Goal: Transaction & Acquisition: Purchase product/service

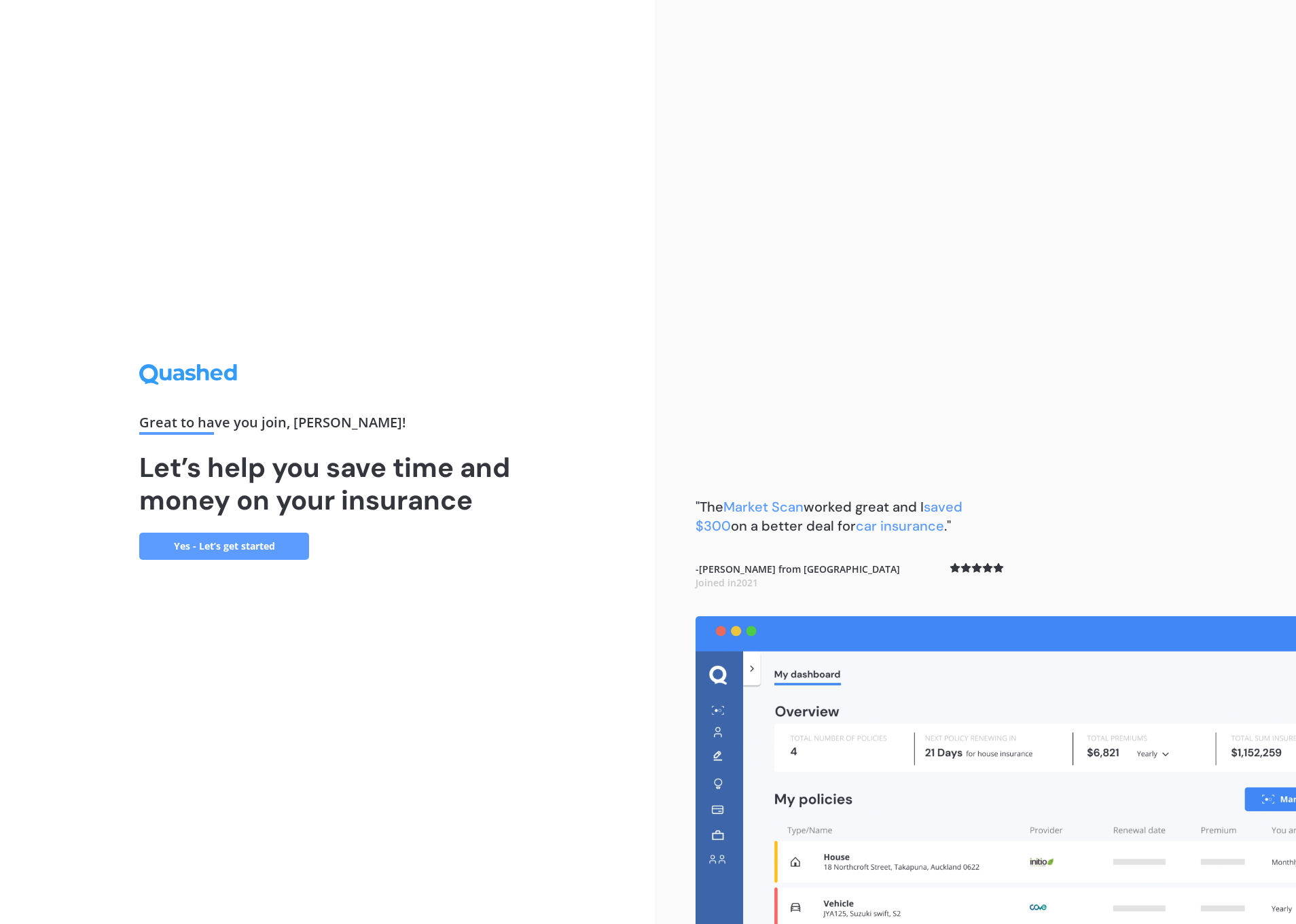
click at [274, 542] on link "Yes - Let’s get started" at bounding box center [224, 546] width 170 height 27
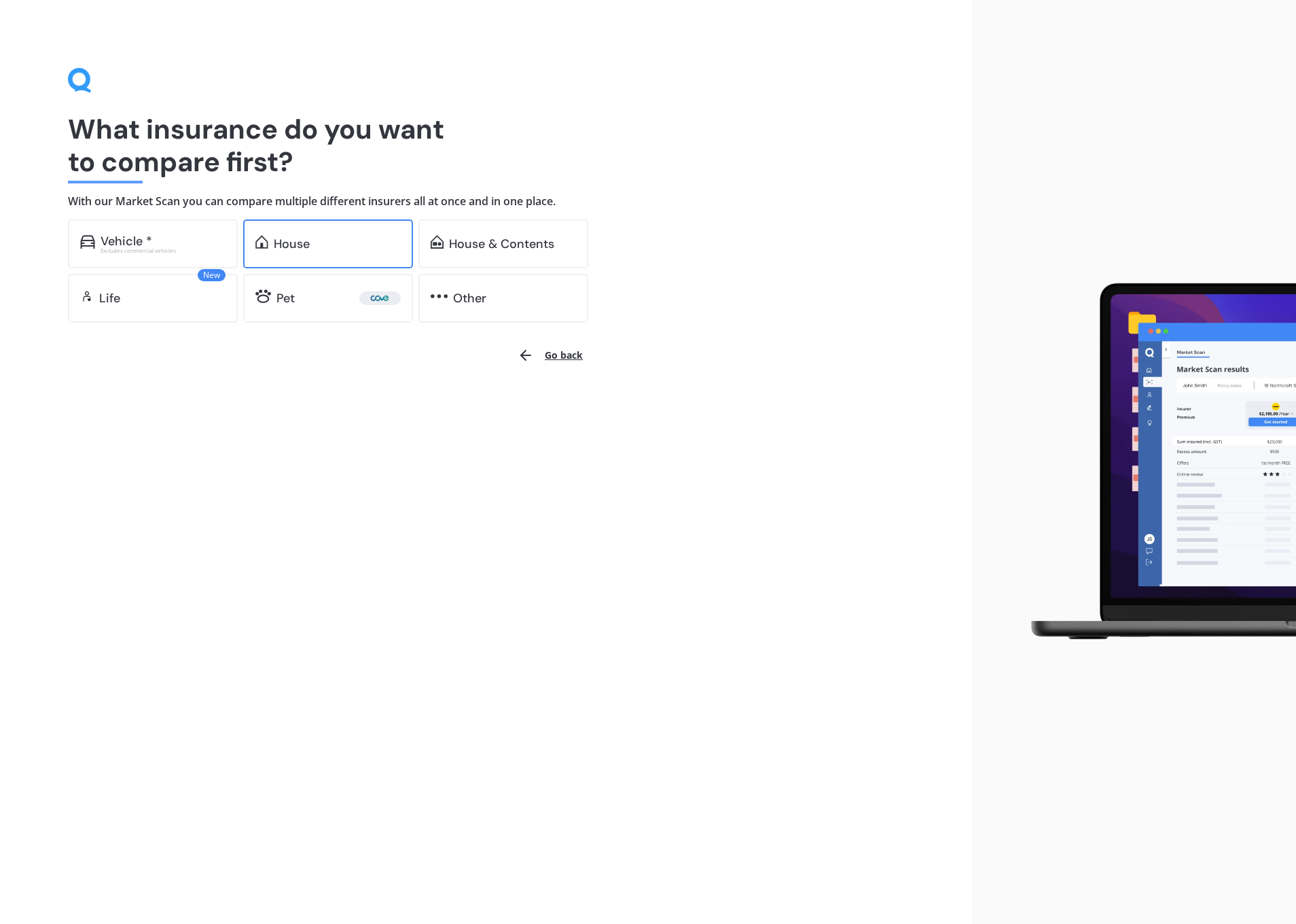
click at [334, 243] on div "House" at bounding box center [337, 243] width 127 height 13
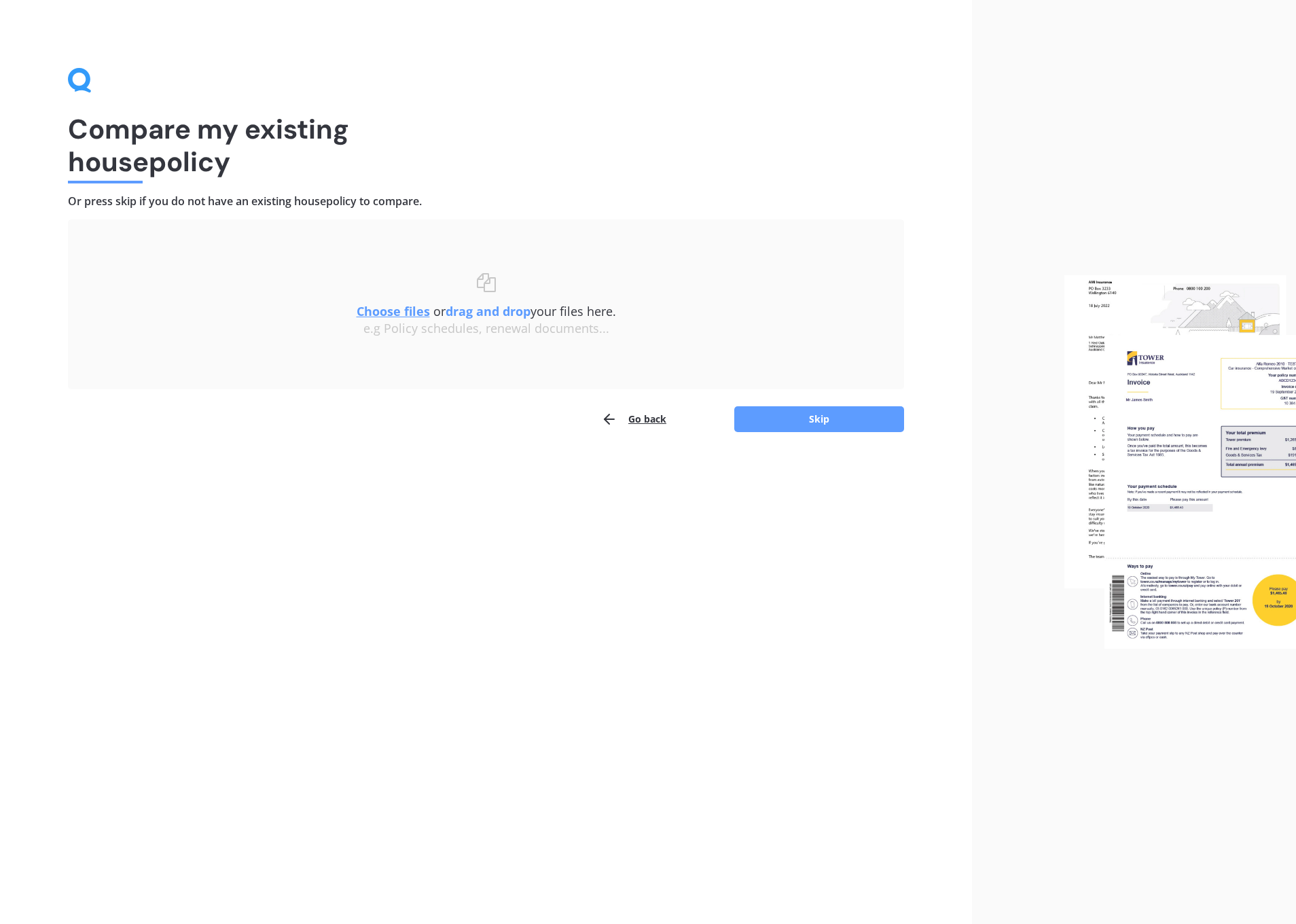
click at [470, 321] on div "e.g Policy schedules, renewal documents..." at bounding box center [486, 328] width 782 height 15
click at [409, 350] on div "Choose files or drag and drop your files here. Choose files or photos e.g Polic…" at bounding box center [486, 305] width 782 height 116
click at [830, 414] on button "Skip" at bounding box center [819, 419] width 170 height 26
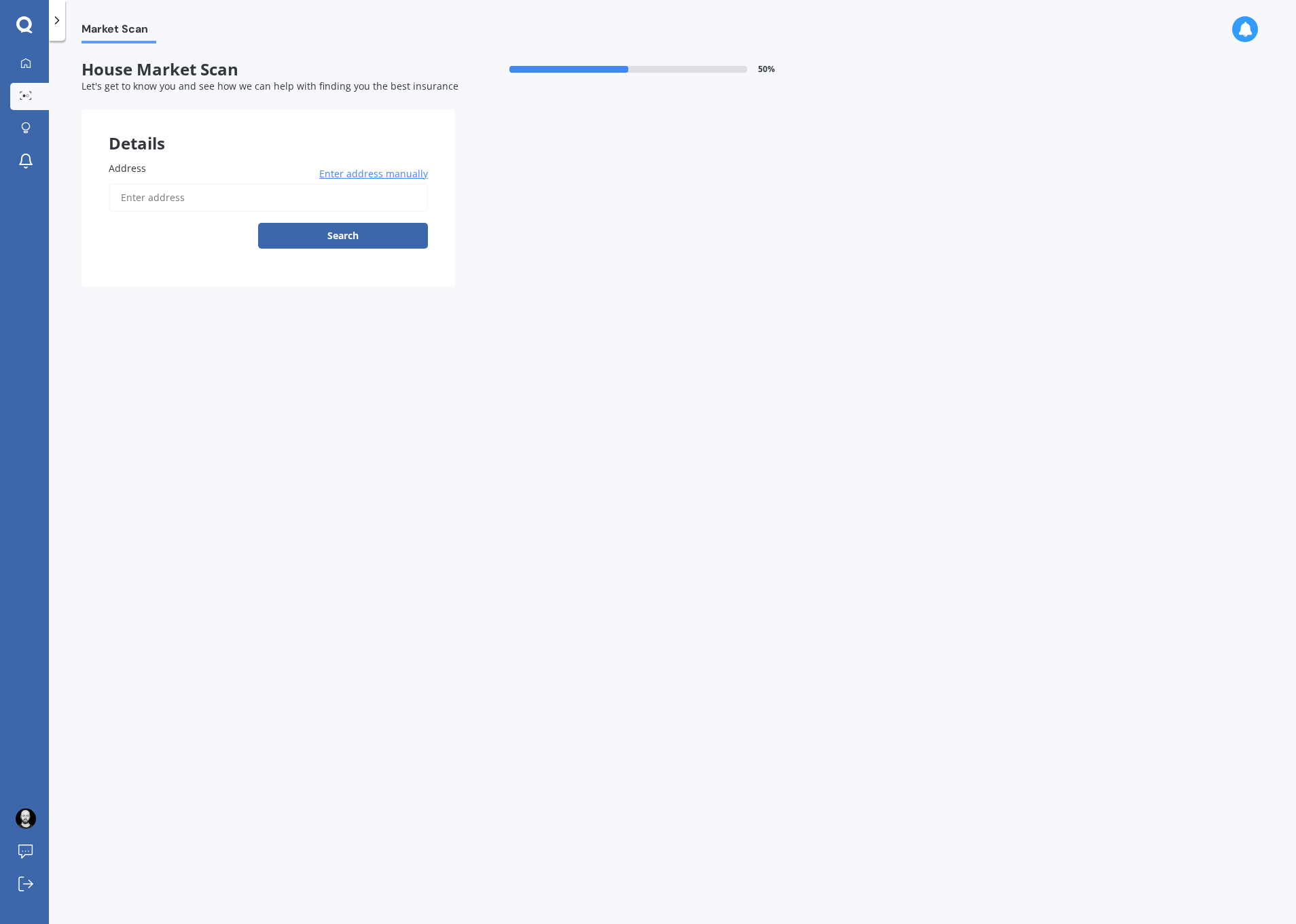
click at [124, 192] on input "Address" at bounding box center [268, 197] width 319 height 29
type input "[STREET_ADDRESS]"
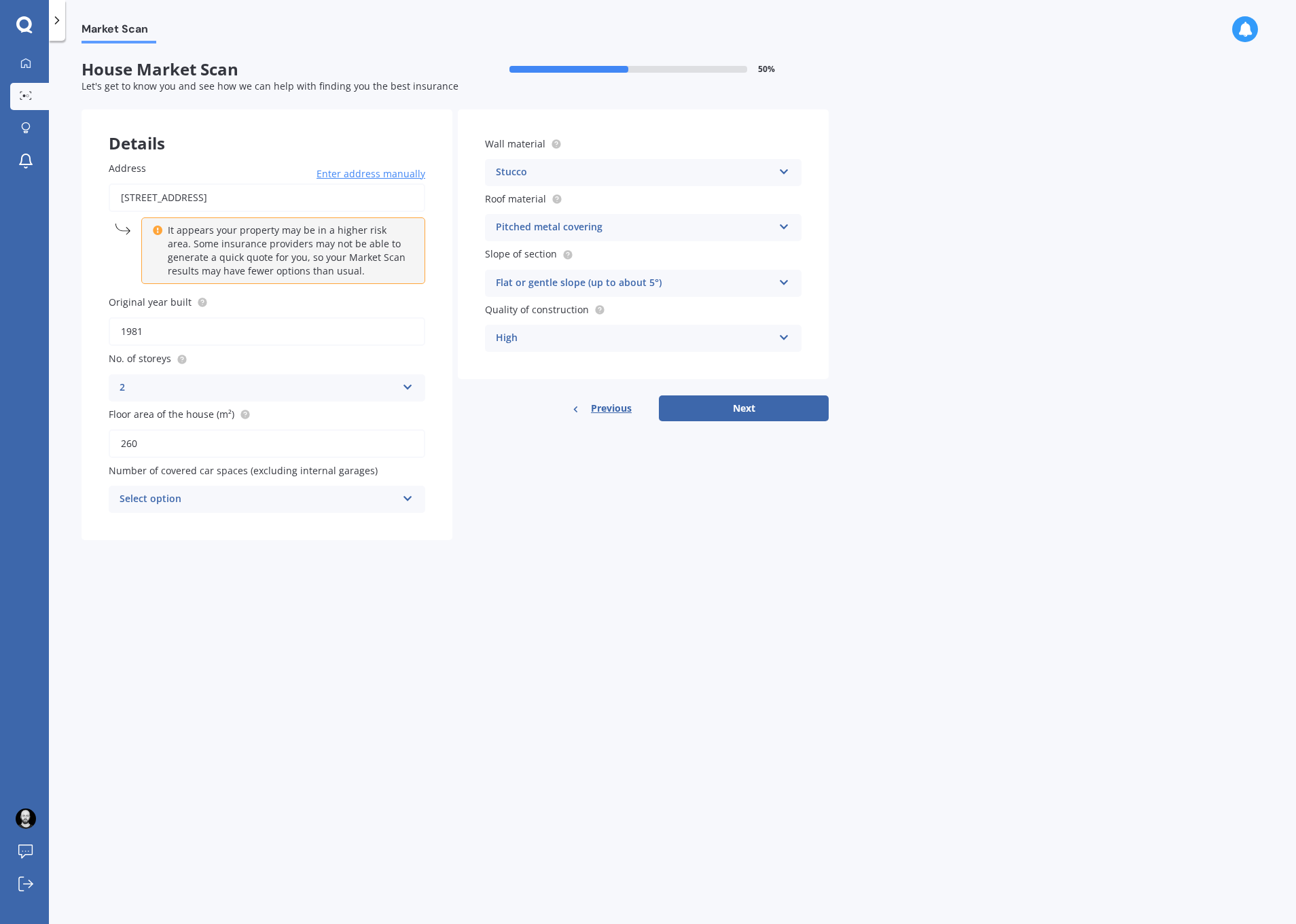
click at [696, 427] on div "Details Address [STREET_ADDRESS] Enter address manually It appears your propert…" at bounding box center [455, 324] width 747 height 431
click at [341, 508] on div "Select option 0 1 2 3 4 5+" at bounding box center [266, 499] width 316 height 27
click at [272, 527] on div "0" at bounding box center [266, 525] width 315 height 25
click at [659, 567] on div "Market Scan House Market Scan 50 % Let's get to know you and see how we can hel…" at bounding box center [673, 485] width 1247 height 883
click at [723, 418] on button "Next" at bounding box center [744, 408] width 170 height 26
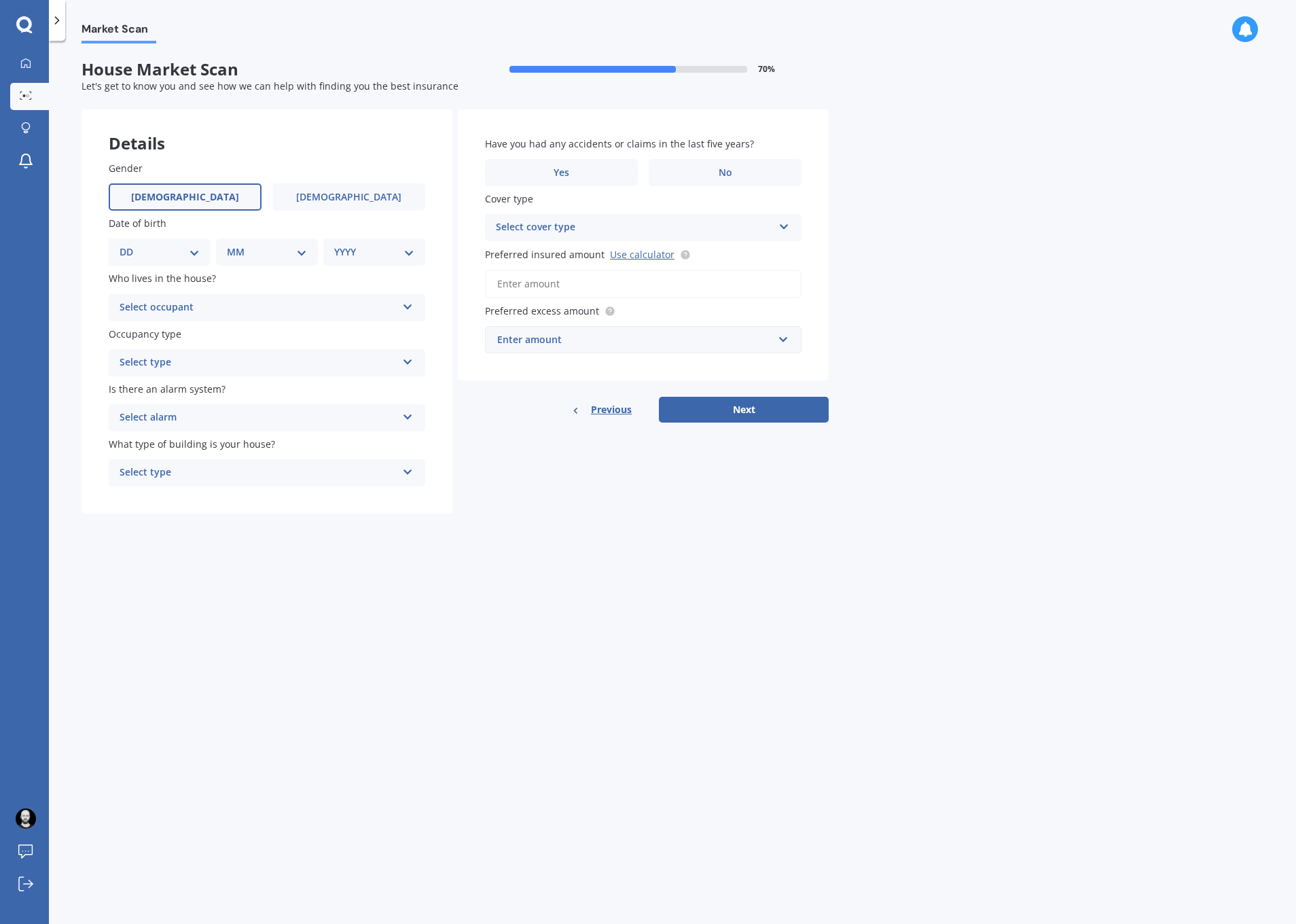
click at [229, 199] on label "[DEMOGRAPHIC_DATA]" at bounding box center [185, 197] width 153 height 27
click at [0, 0] on input "[DEMOGRAPHIC_DATA]" at bounding box center [0, 0] width 0 height 0
click at [182, 253] on select "DD 01 02 03 04 05 06 07 08 09 10 11 12 13 14 15 16 17 18 19 20 21 22 23 24 25 2…" at bounding box center [159, 251] width 80 height 15
select select "23"
click at [130, 245] on select "DD 01 02 03 04 05 06 07 08 09 10 11 12 13 14 15 16 17 18 19 20 21 22 23 24 25 2…" at bounding box center [159, 251] width 80 height 15
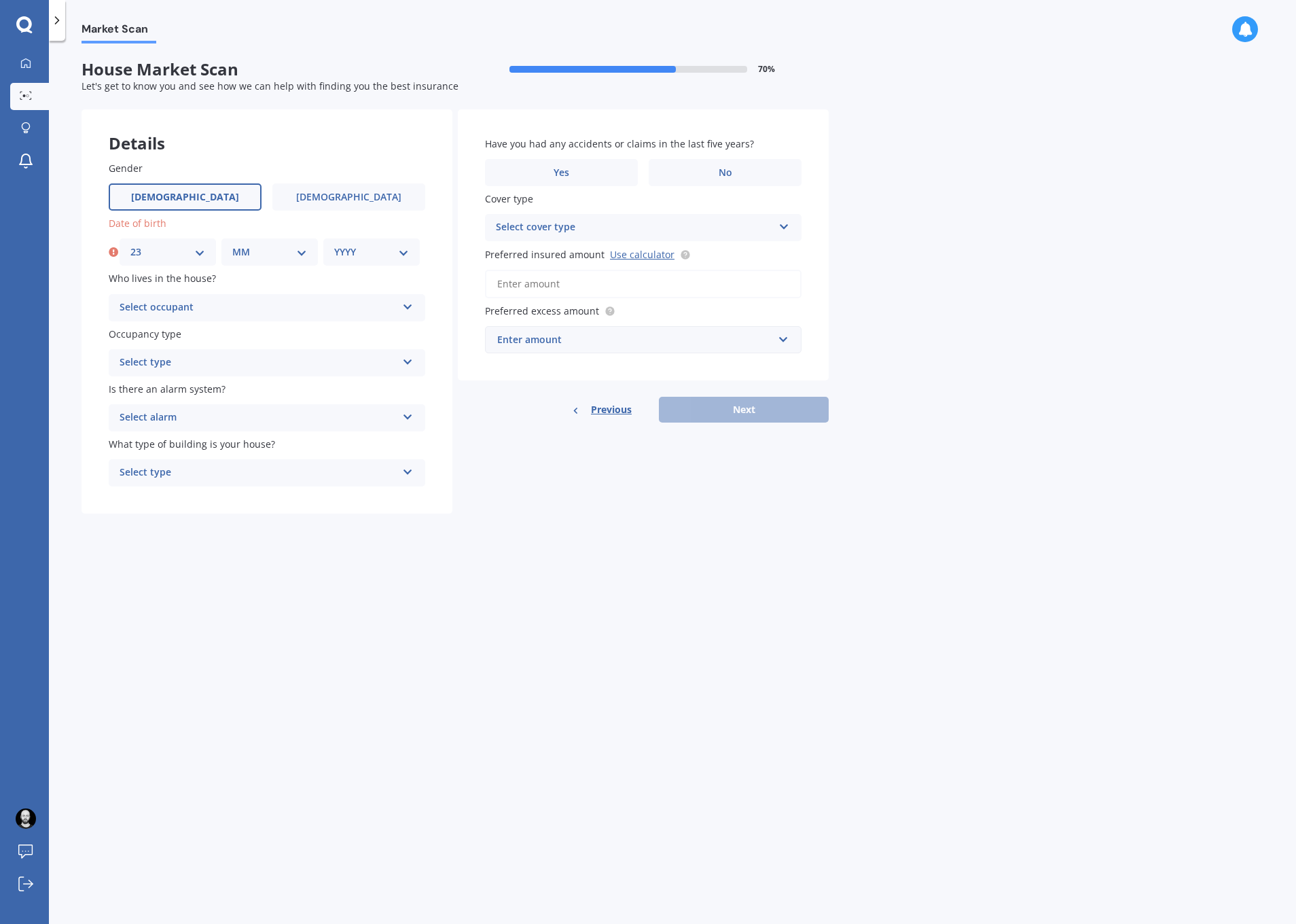
click at [259, 251] on select "MM 01 02 03 04 05 06 07 08 09 10 11 12" at bounding box center [270, 251] width 75 height 15
select select "05"
click at [232, 245] on select "MM 01 02 03 04 05 06 07 08 09 10 11 12" at bounding box center [270, 251] width 75 height 15
click at [370, 245] on select "YYYY 2009 2008 2007 2006 2005 2004 2003 2002 2001 2000 1999 1998 1997 1996 1995…" at bounding box center [371, 251] width 75 height 15
select select "1990"
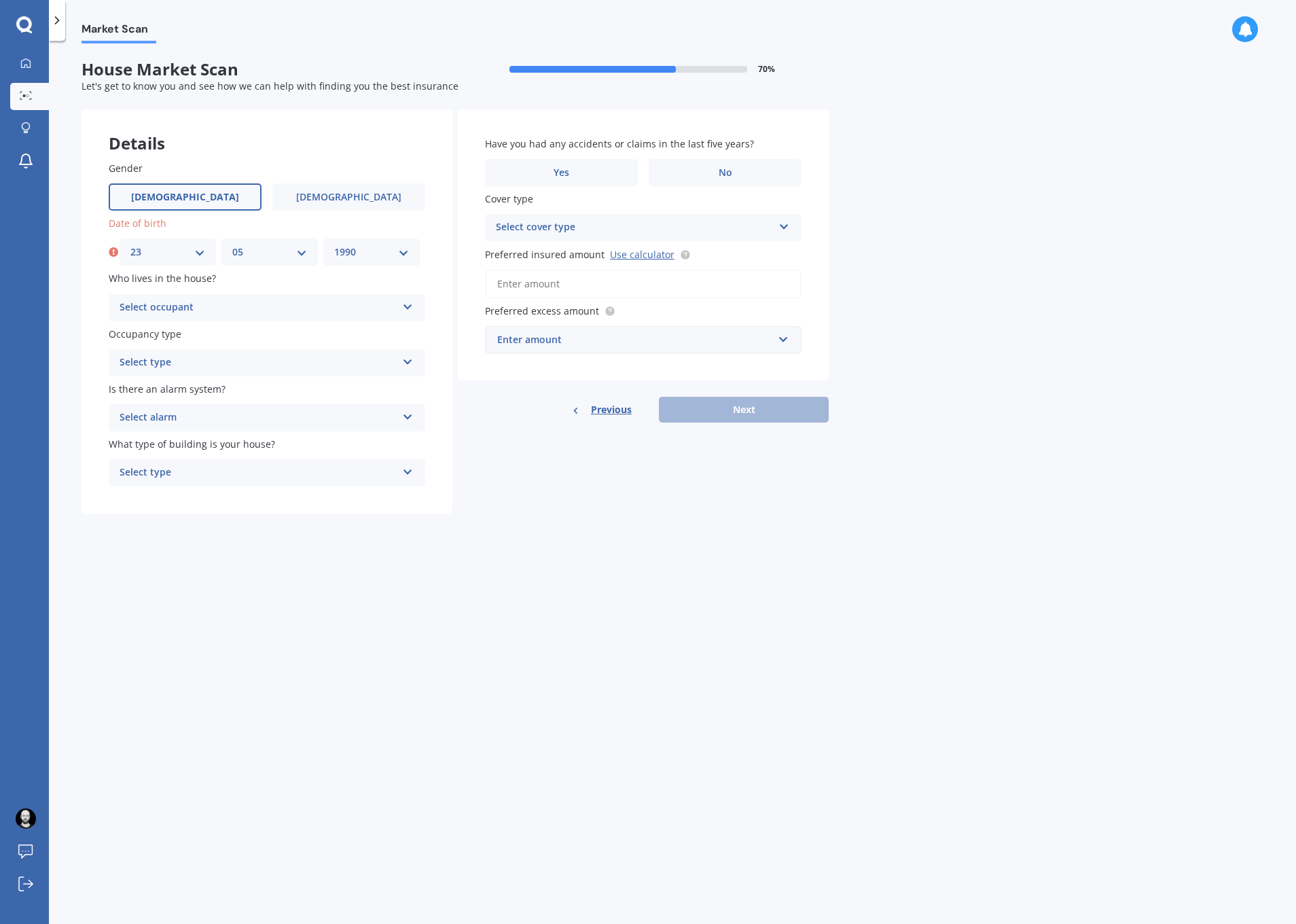
click at [334, 245] on select "YYYY 2009 2008 2007 2006 2005 2004 2003 2002 2001 2000 1999 1998 1997 1996 1995…" at bounding box center [371, 251] width 75 height 15
click at [326, 423] on div "Select alarm" at bounding box center [258, 417] width 277 height 17
click at [250, 450] on div "Yes, monitored" at bounding box center [266, 444] width 315 height 25
click at [251, 352] on div "Select type Permanent Holiday (without tenancy)" at bounding box center [266, 362] width 316 height 27
click at [224, 398] on div "Permanent" at bounding box center [266, 389] width 315 height 25
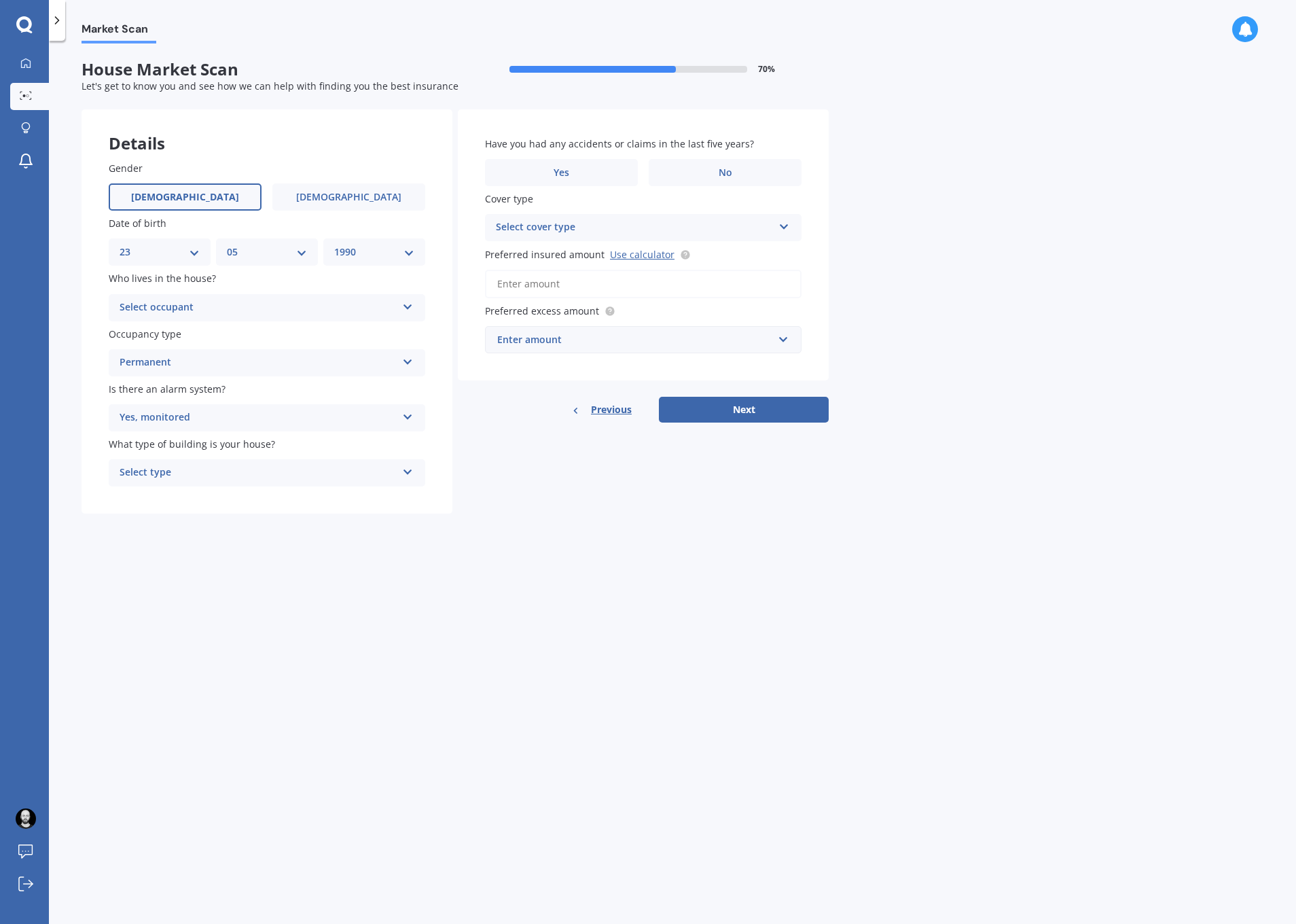
click at [228, 319] on div "Select occupant Owner Owner + Boarder" at bounding box center [266, 308] width 316 height 27
click at [220, 338] on div "Owner" at bounding box center [266, 334] width 315 height 25
click at [208, 473] on div "Select type" at bounding box center [258, 473] width 277 height 17
click at [200, 498] on div "Freestanding" at bounding box center [266, 499] width 315 height 25
click at [716, 175] on label "No" at bounding box center [725, 172] width 153 height 27
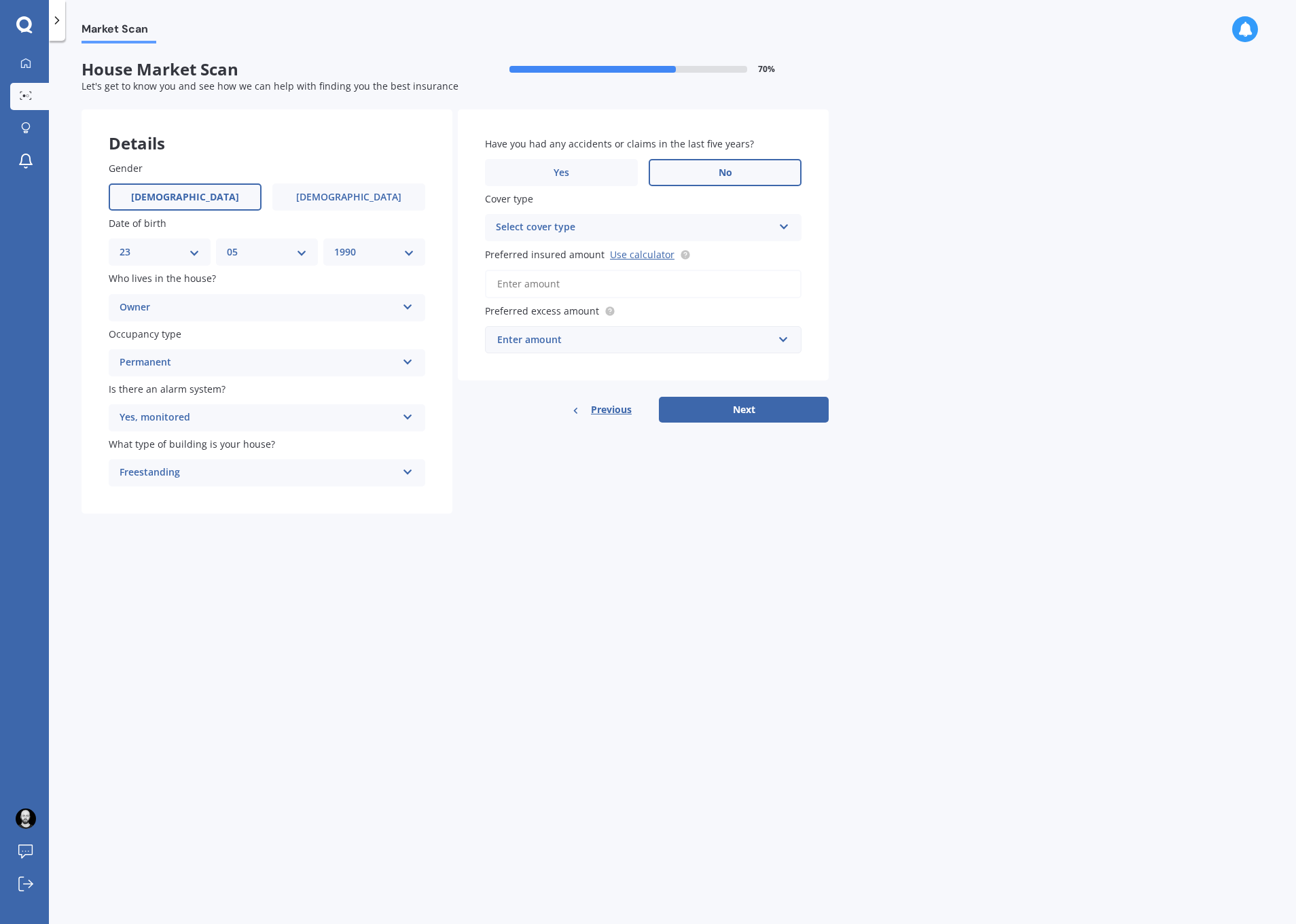
click at [0, 0] on input "No" at bounding box center [0, 0] width 0 height 0
click at [592, 234] on div "Select cover type" at bounding box center [634, 228] width 277 height 17
click at [550, 255] on div "High" at bounding box center [642, 254] width 315 height 25
click at [639, 261] on link "Use calculator" at bounding box center [642, 255] width 64 height 13
click at [588, 291] on input "Preferred insured amount Use calculator" at bounding box center [642, 284] width 316 height 29
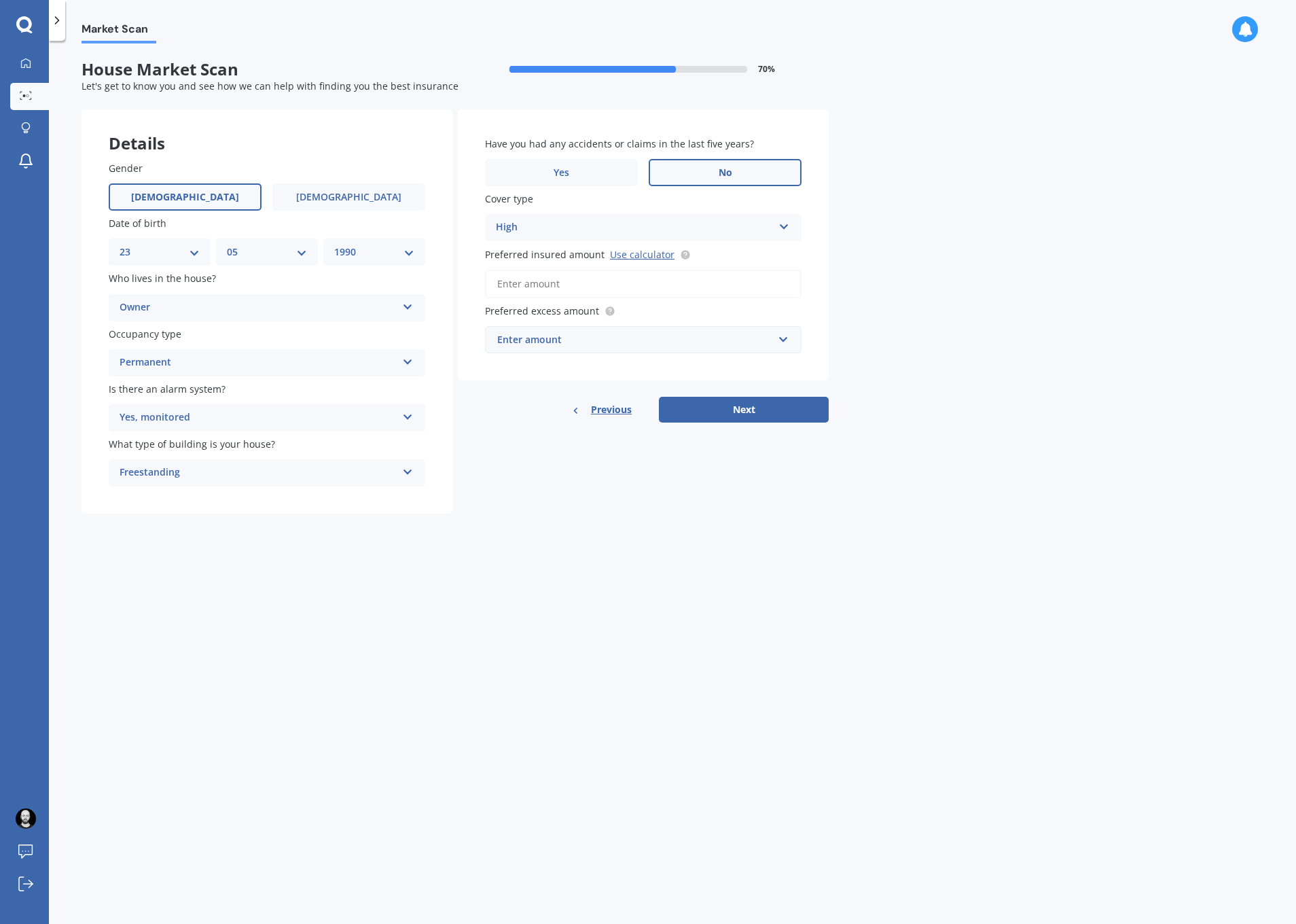
type input "$2"
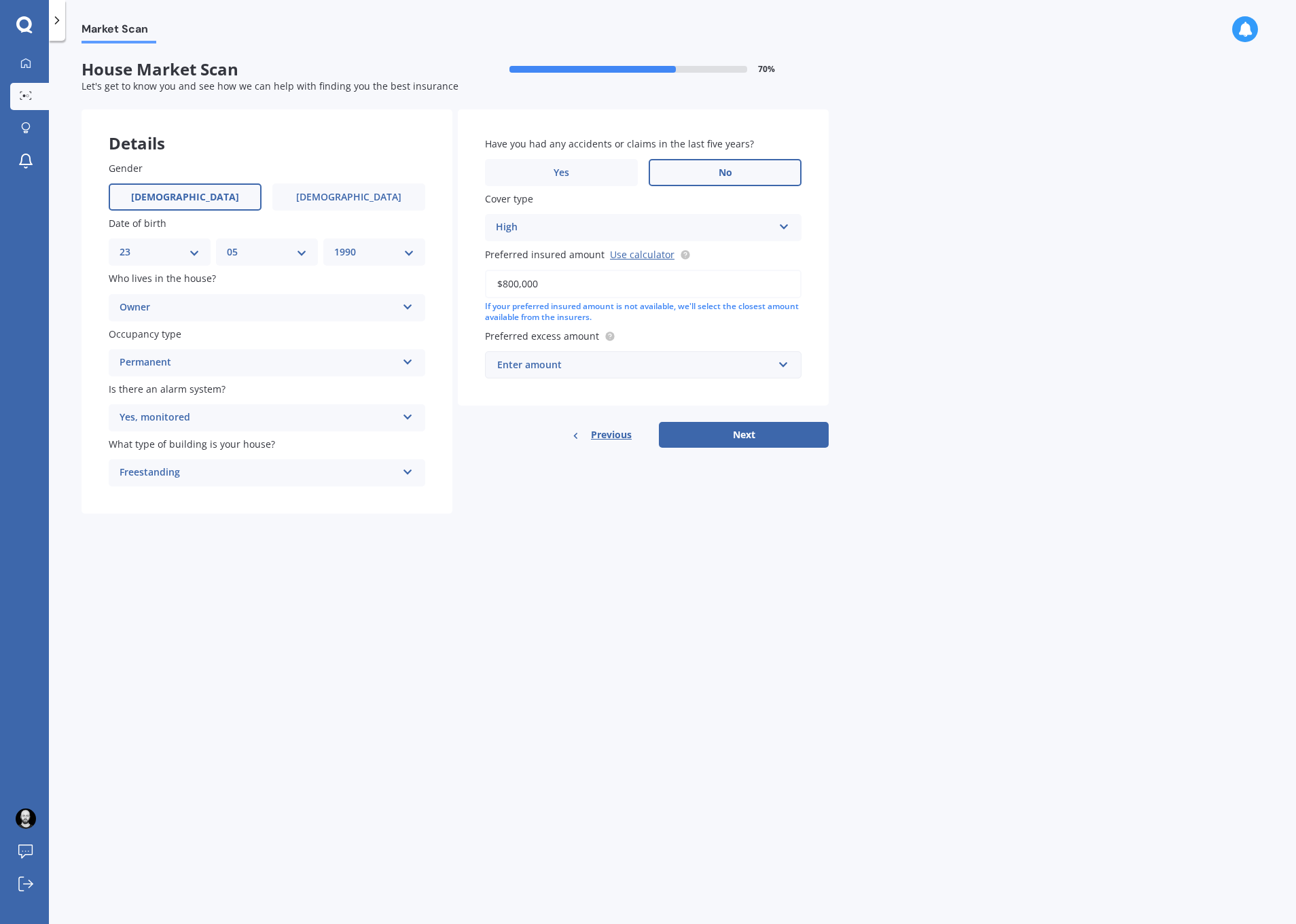
type input "$800,000"
click at [929, 324] on div "Market Scan House Market Scan 70 % Let's get to know you and see how we can hel…" at bounding box center [673, 485] width 1247 height 883
click at [614, 355] on input "text" at bounding box center [638, 365] width 305 height 26
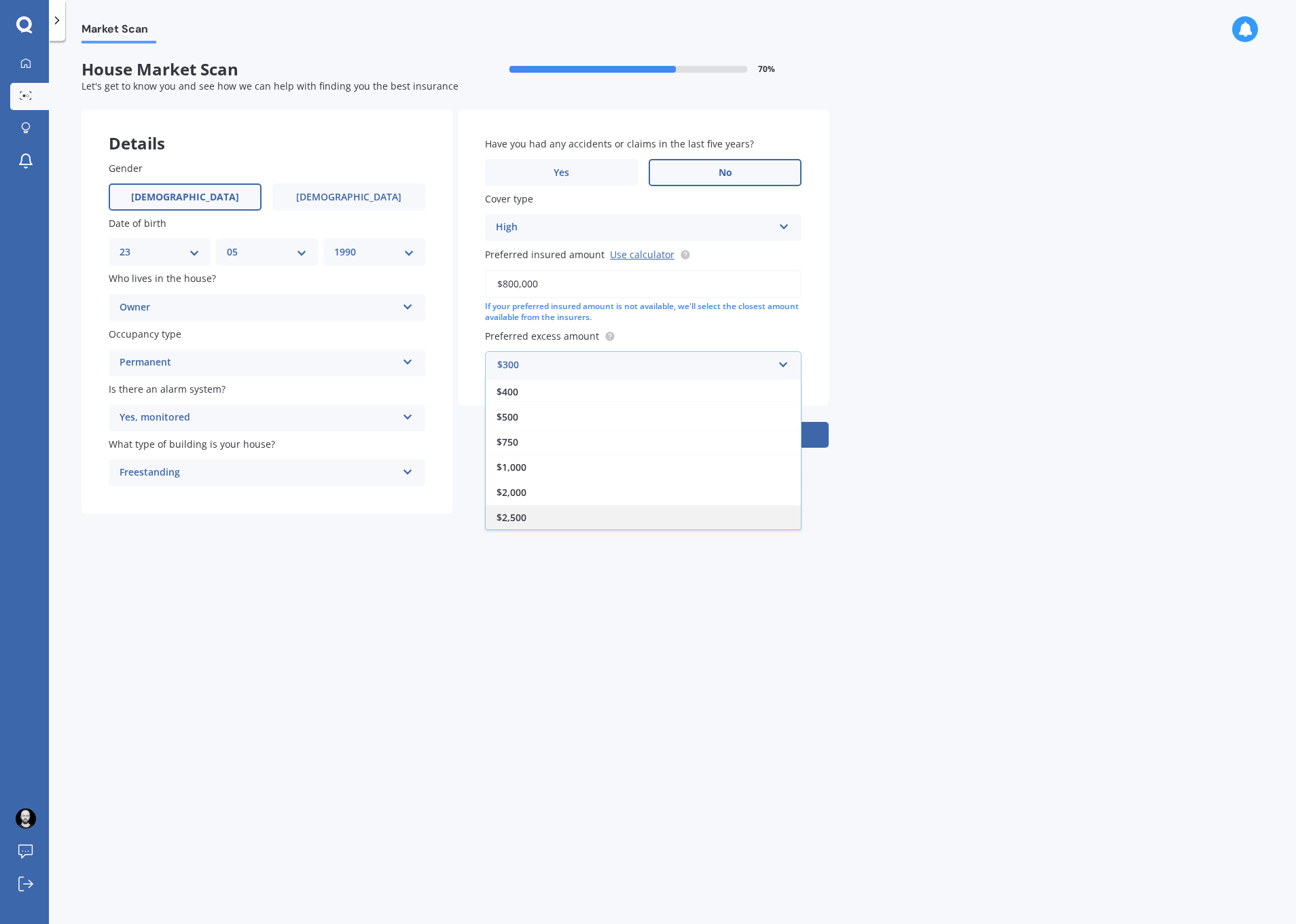
click at [628, 517] on div "$2,500" at bounding box center [642, 517] width 315 height 25
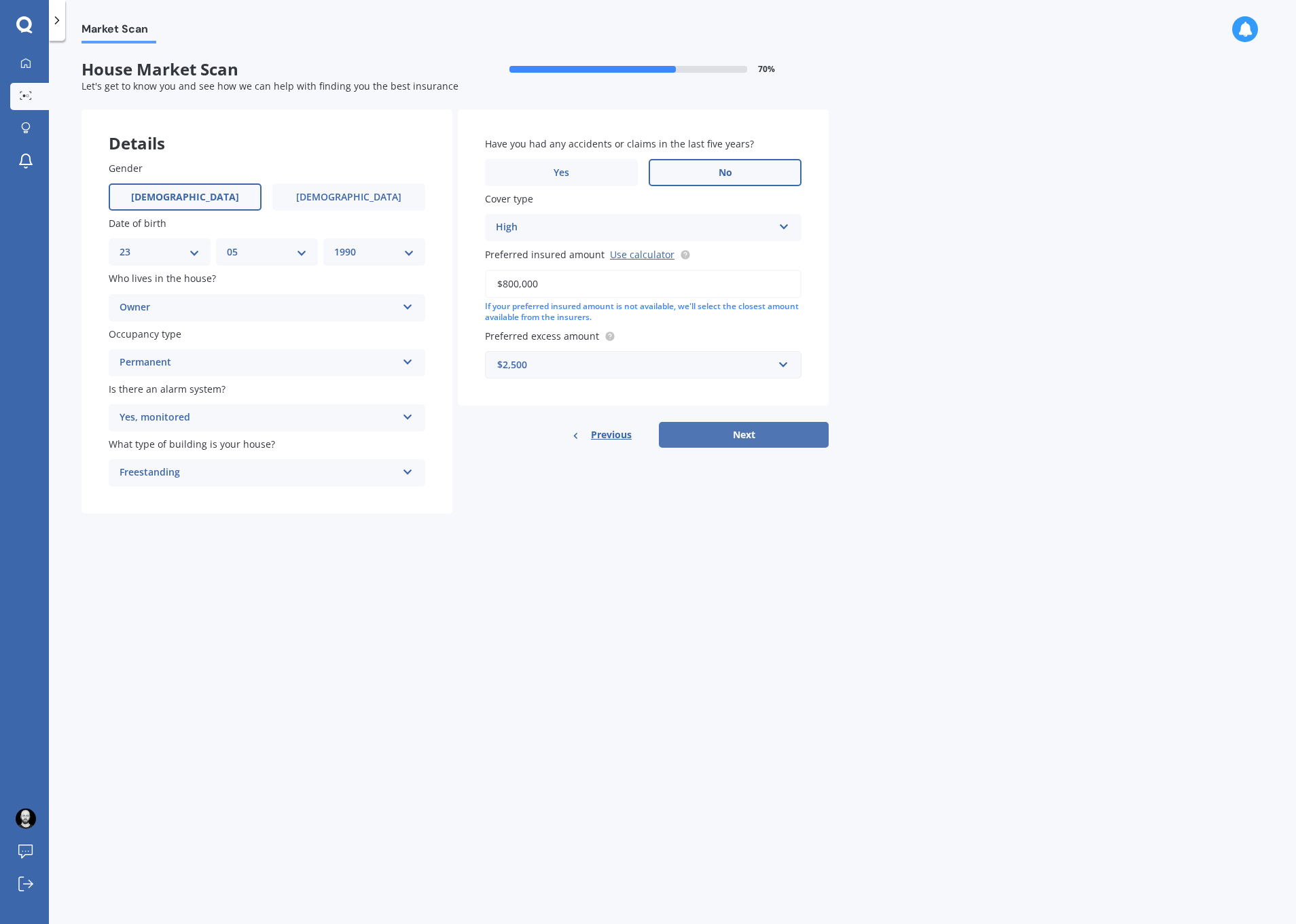
click at [768, 432] on button "Next" at bounding box center [744, 435] width 170 height 26
select select "23"
select select "05"
select select "1990"
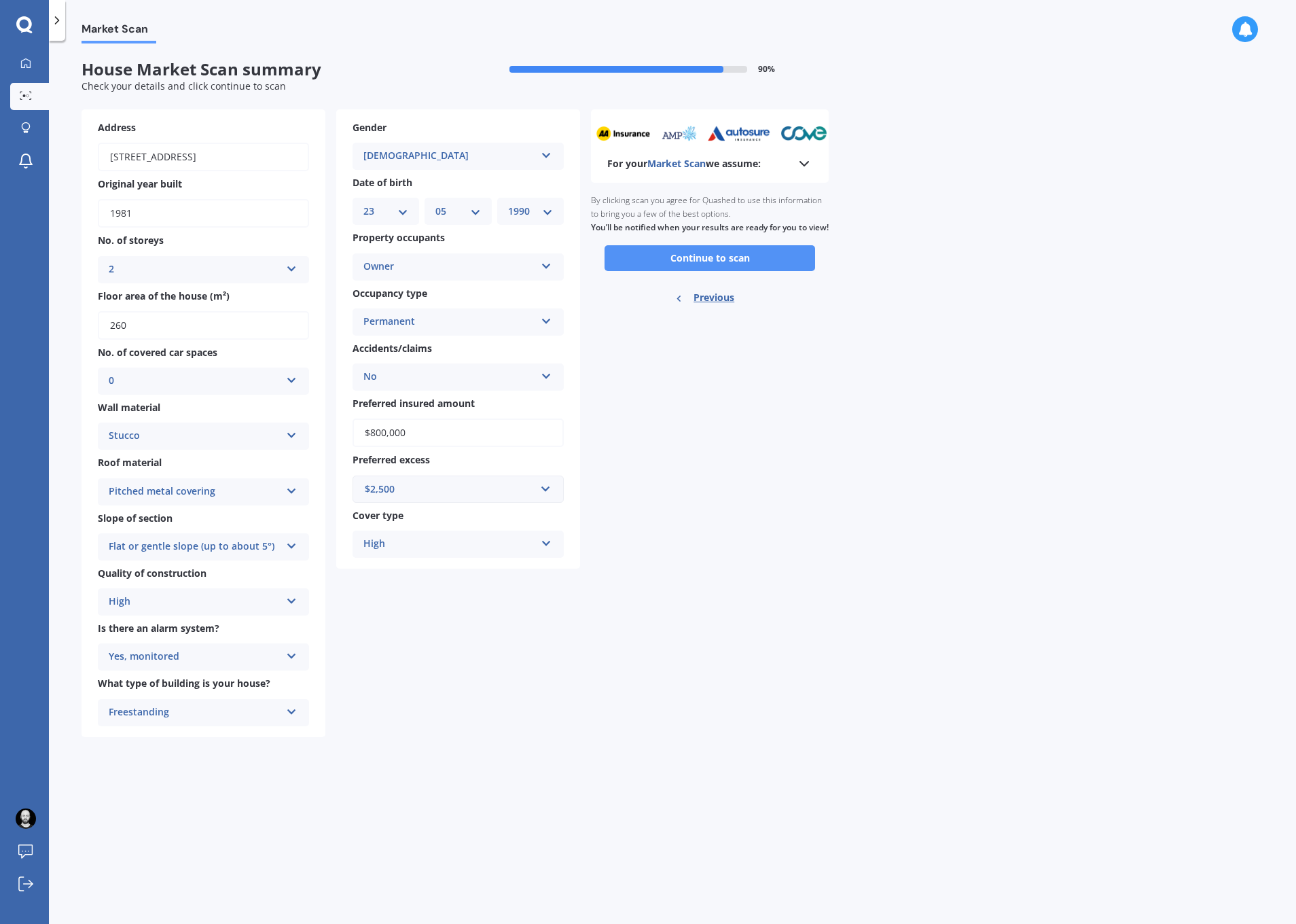
click at [657, 267] on button "Continue to scan" at bounding box center [709, 258] width 210 height 26
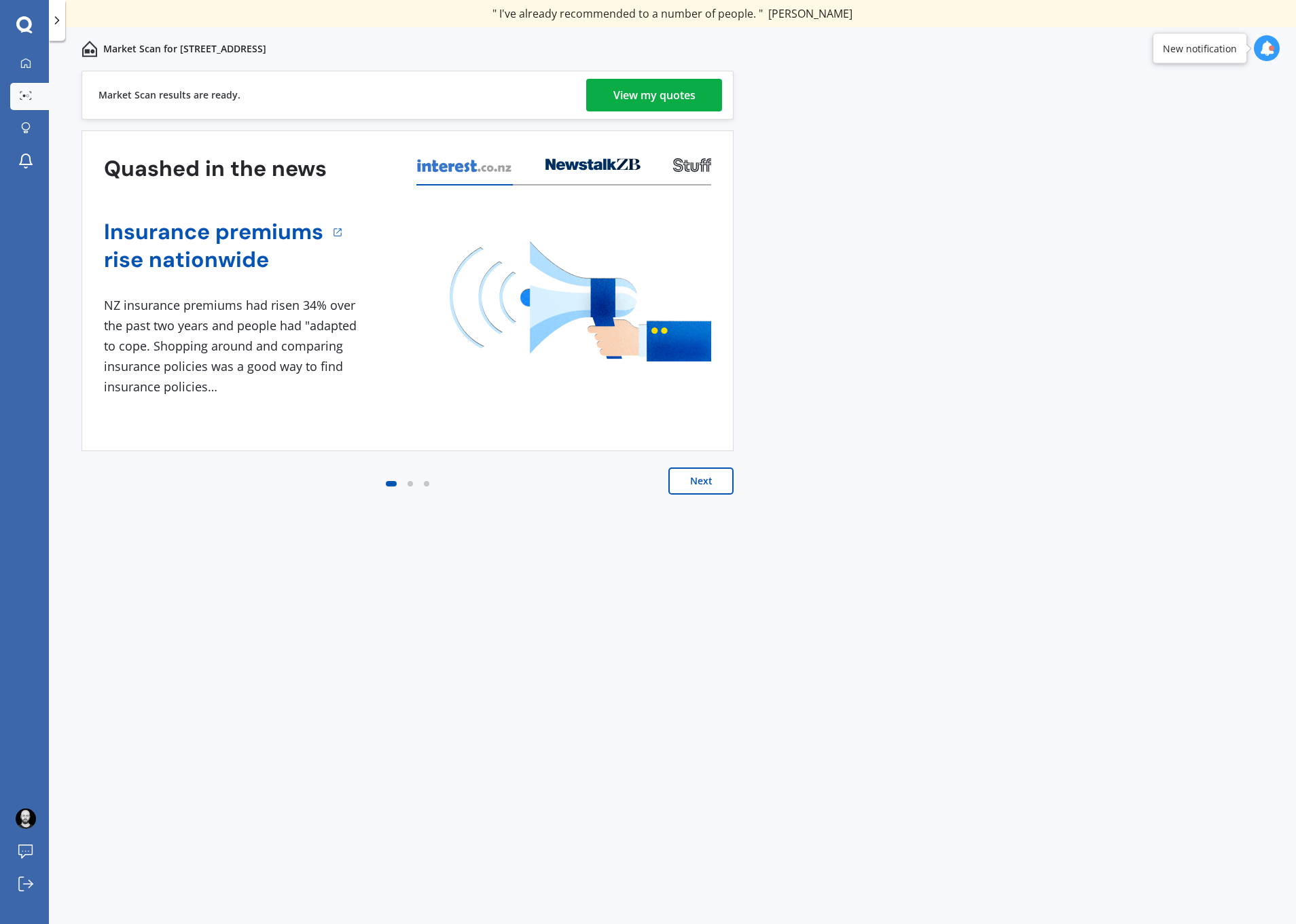
click at [974, 220] on div "Previous 80,000+ Kiwis have signed up to shop and save on insurance with us " H…" at bounding box center [673, 512] width 1247 height 883
click at [675, 87] on div "View my quotes" at bounding box center [654, 94] width 82 height 33
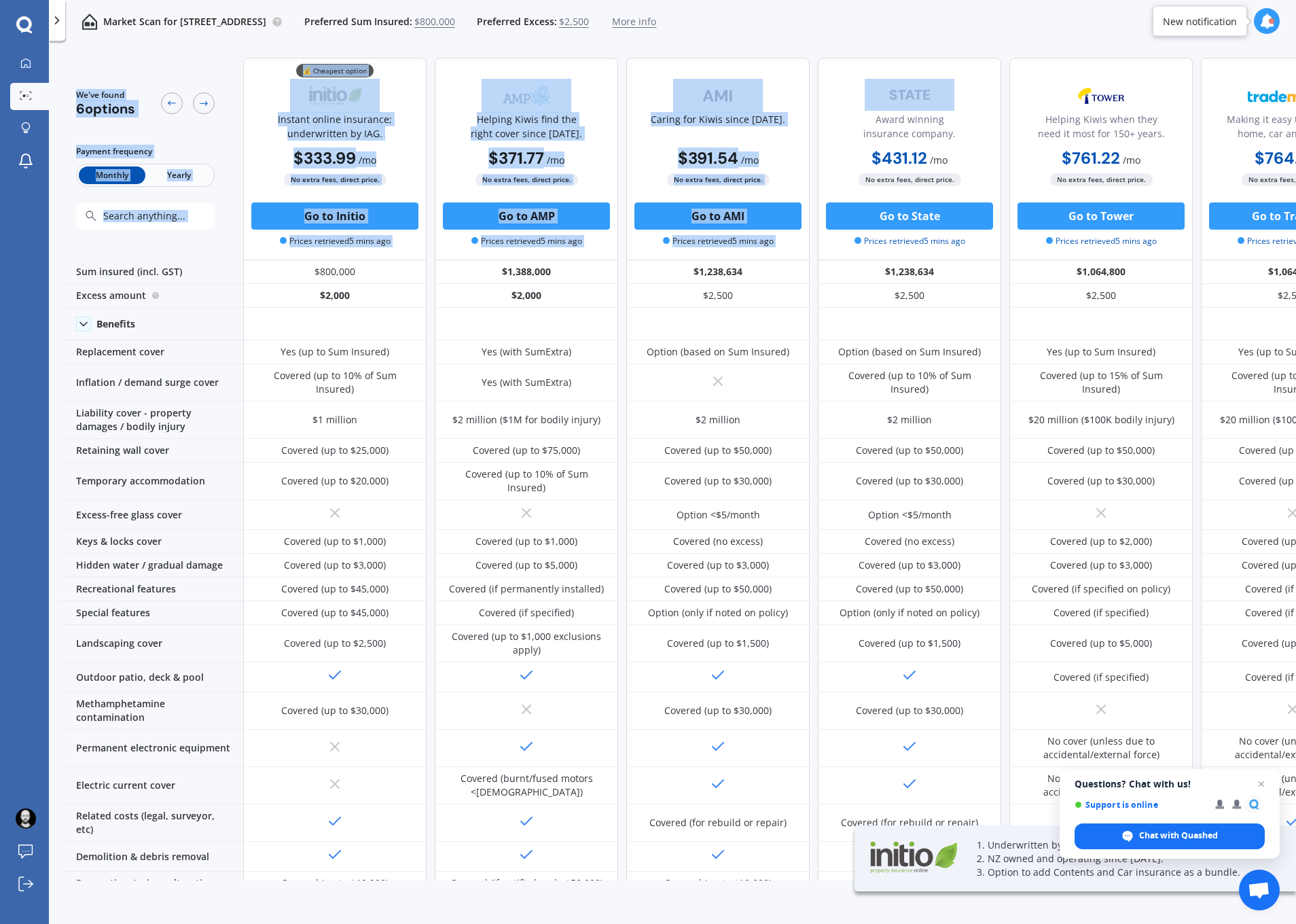
drag, startPoint x: 999, startPoint y: 50, endPoint x: 839, endPoint y: 42, distance: 160.2
click at [839, 42] on div "Market Scan for [STREET_ADDRESS] Preferred Sum Insured: $800,000 Preferred Exce…" at bounding box center [673, 462] width 1247 height 924
click at [1029, 43] on div "Market Scan for [STREET_ADDRESS] Preferred Sum Insured: $800,000 Preferred Exce…" at bounding box center [673, 21] width 1247 height 44
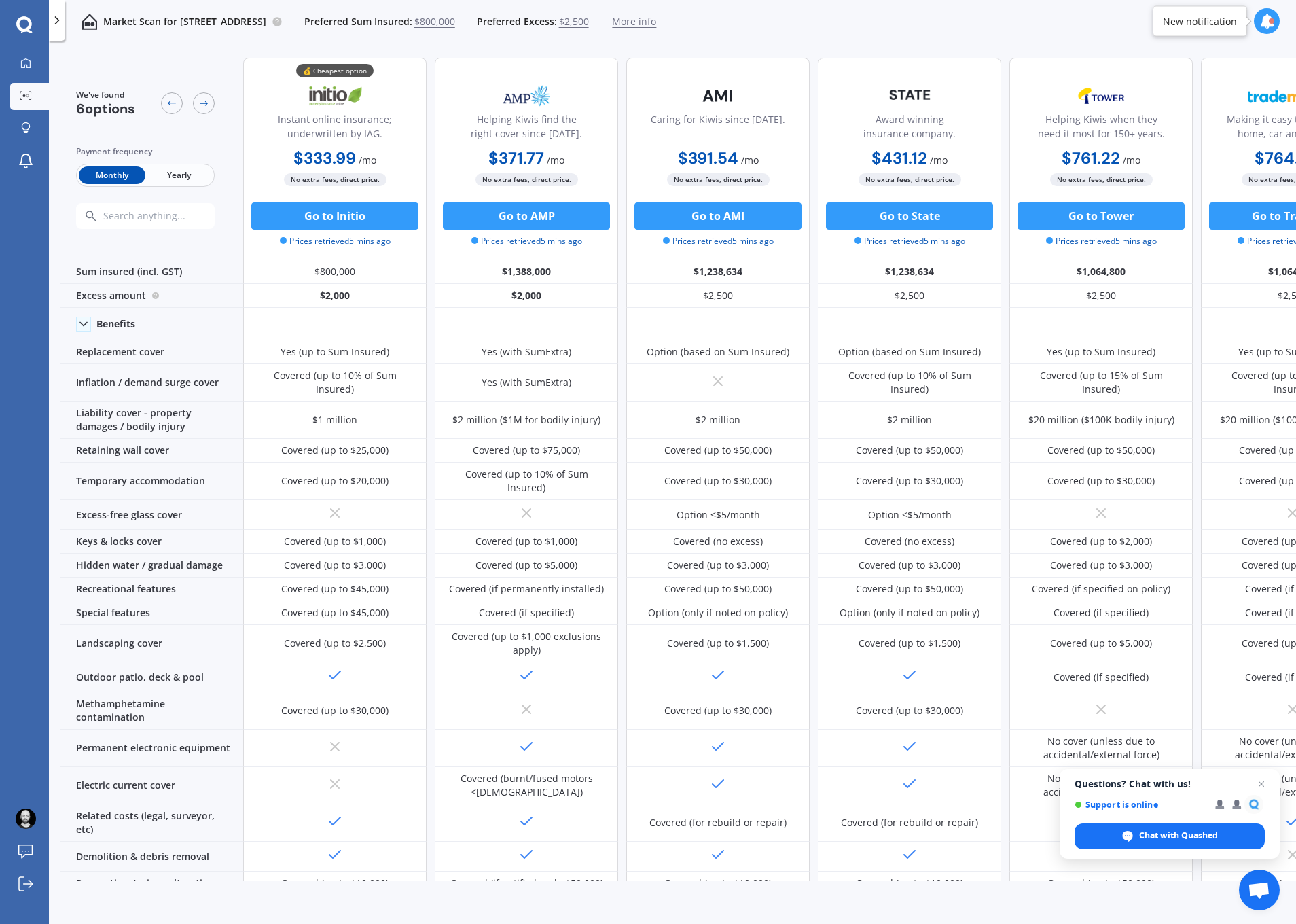
drag, startPoint x: 834, startPoint y: 871, endPoint x: 1003, endPoint y: 877, distance: 169.1
click at [1006, 877] on div "We've found 6 options Payment frequency Monthly Yearly 💰 Cheapest option Instan…" at bounding box center [677, 463] width 1236 height 834
click at [201, 99] on icon at bounding box center [204, 103] width 11 height 11
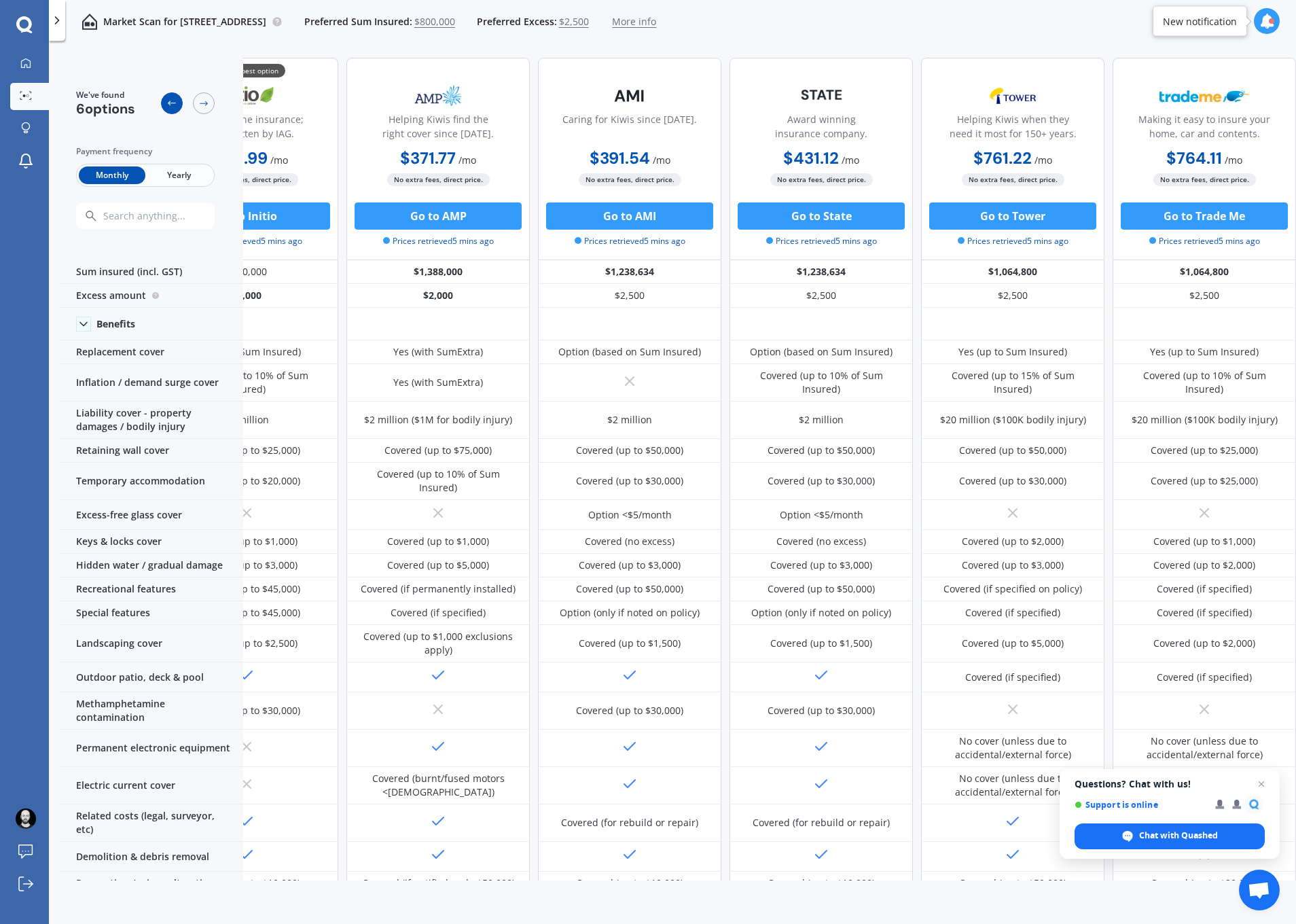
click at [171, 102] on icon at bounding box center [172, 103] width 11 height 11
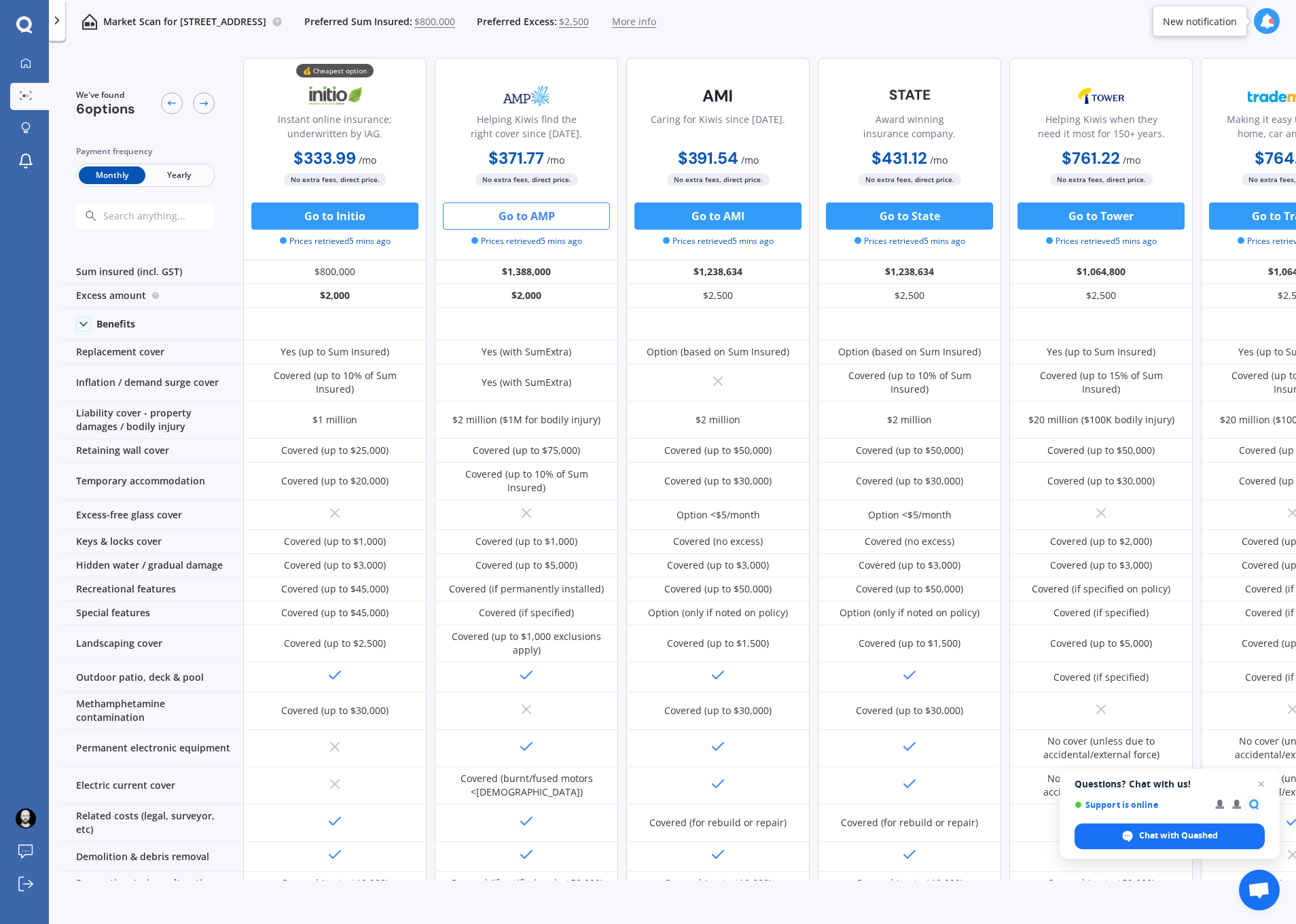
click at [520, 221] on button "Go to AMP" at bounding box center [526, 216] width 167 height 27
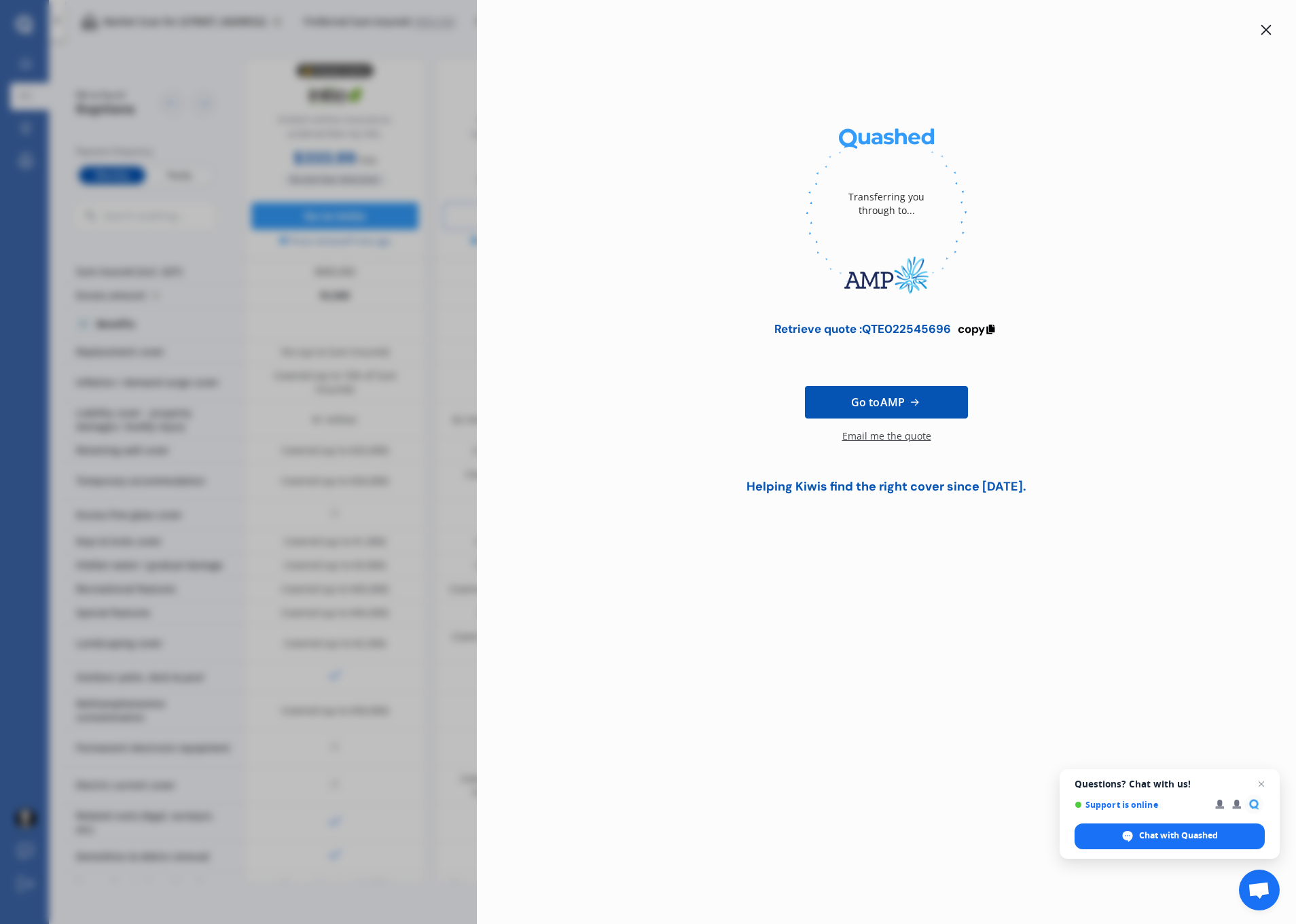
drag, startPoint x: 669, startPoint y: 255, endPoint x: 621, endPoint y: 210, distance: 65.8
click at [668, 255] on div at bounding box center [887, 213] width 776 height 186
click at [1264, 30] on icon at bounding box center [1266, 30] width 10 height 10
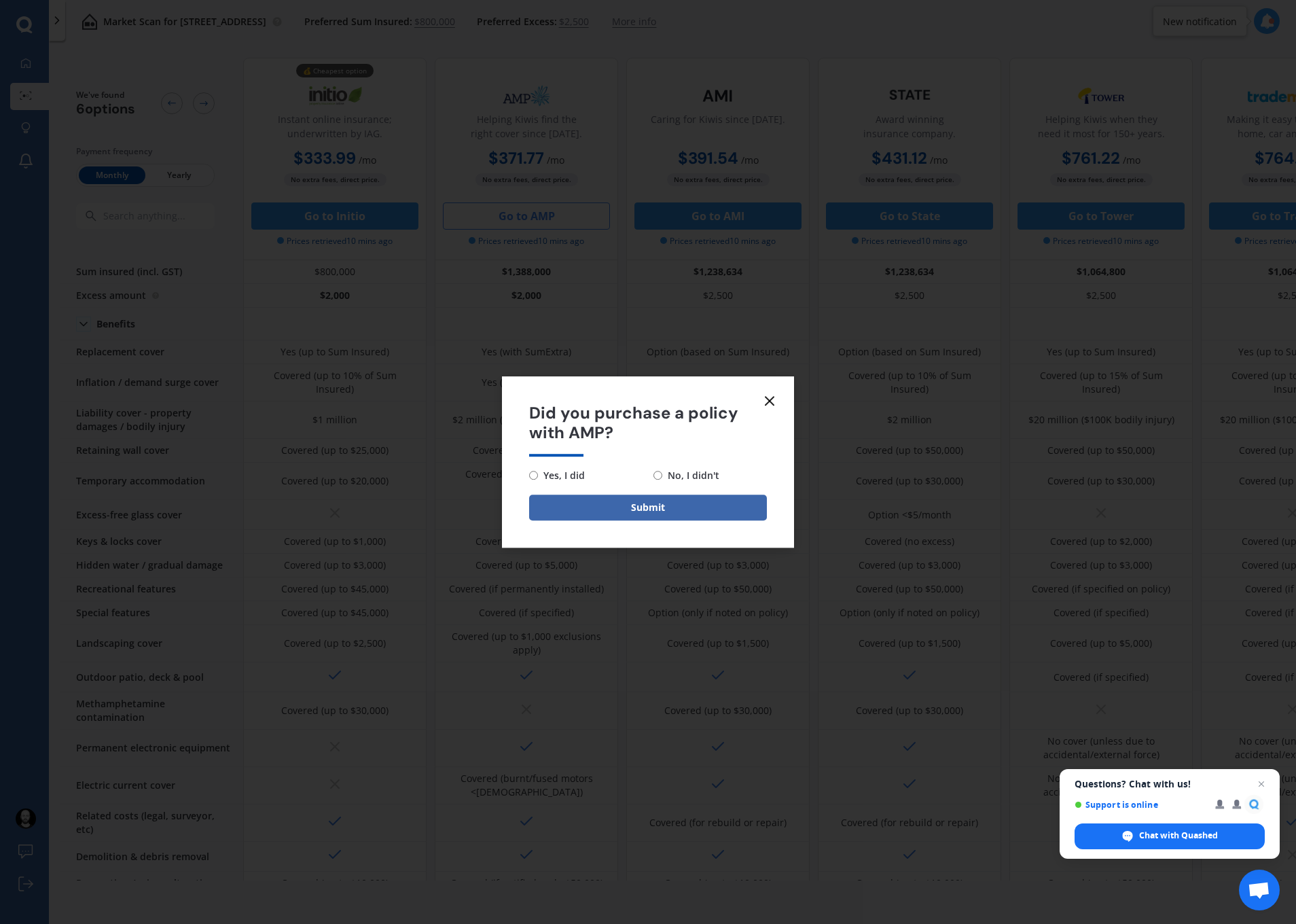
click at [769, 400] on line at bounding box center [769, 401] width 8 height 8
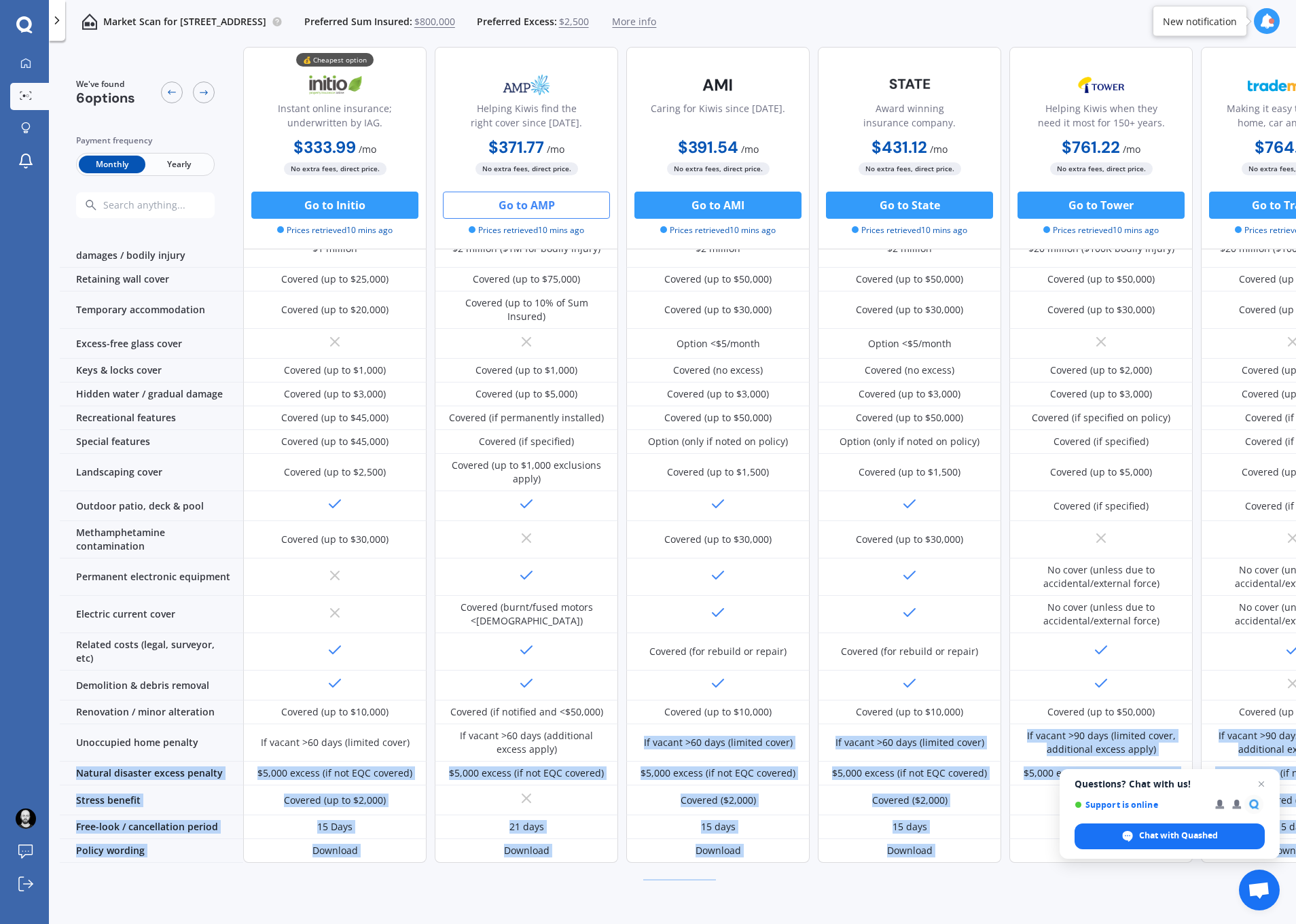
drag, startPoint x: 666, startPoint y: 869, endPoint x: 1024, endPoint y: 870, distance: 358.0
click at [1026, 709] on div "We've found 6 options Payment frequency Monthly Yearly 💰 Cheapest option Instan…" at bounding box center [677, 292] width 1236 height 834
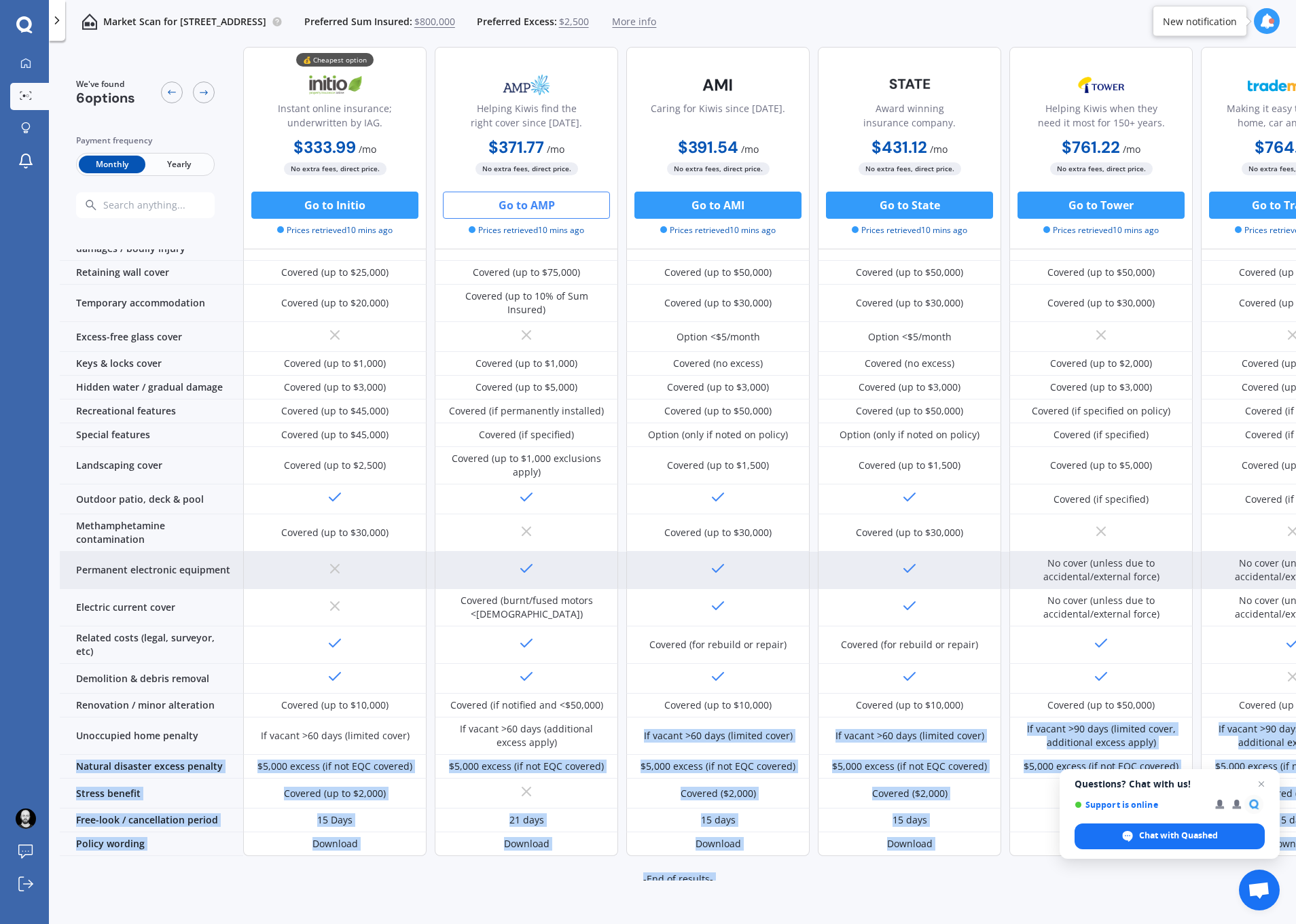
scroll to position [194, 0]
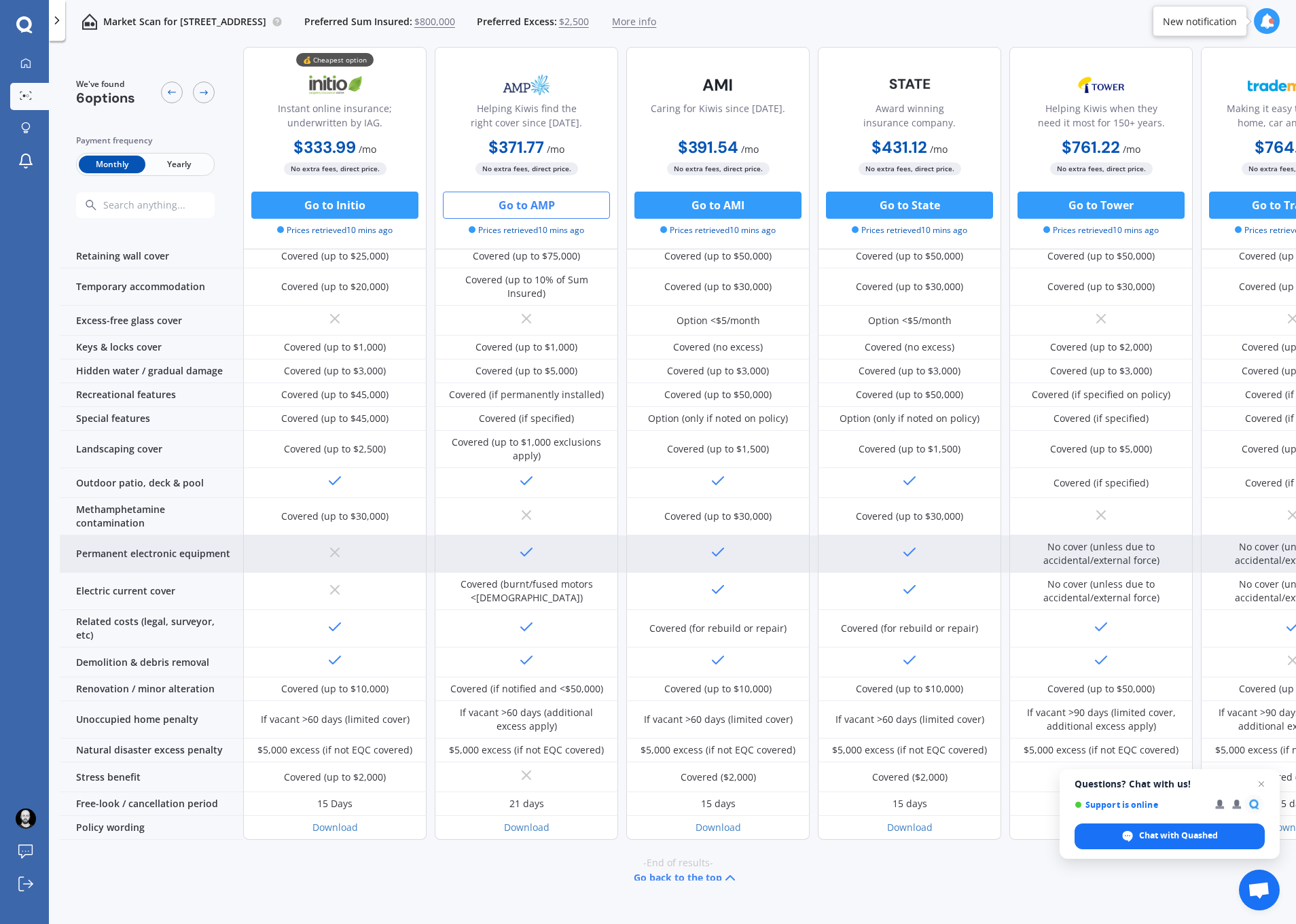
click at [1188, 535] on div "No cover (unless due to accidental/external force)" at bounding box center [1100, 554] width 183 height 37
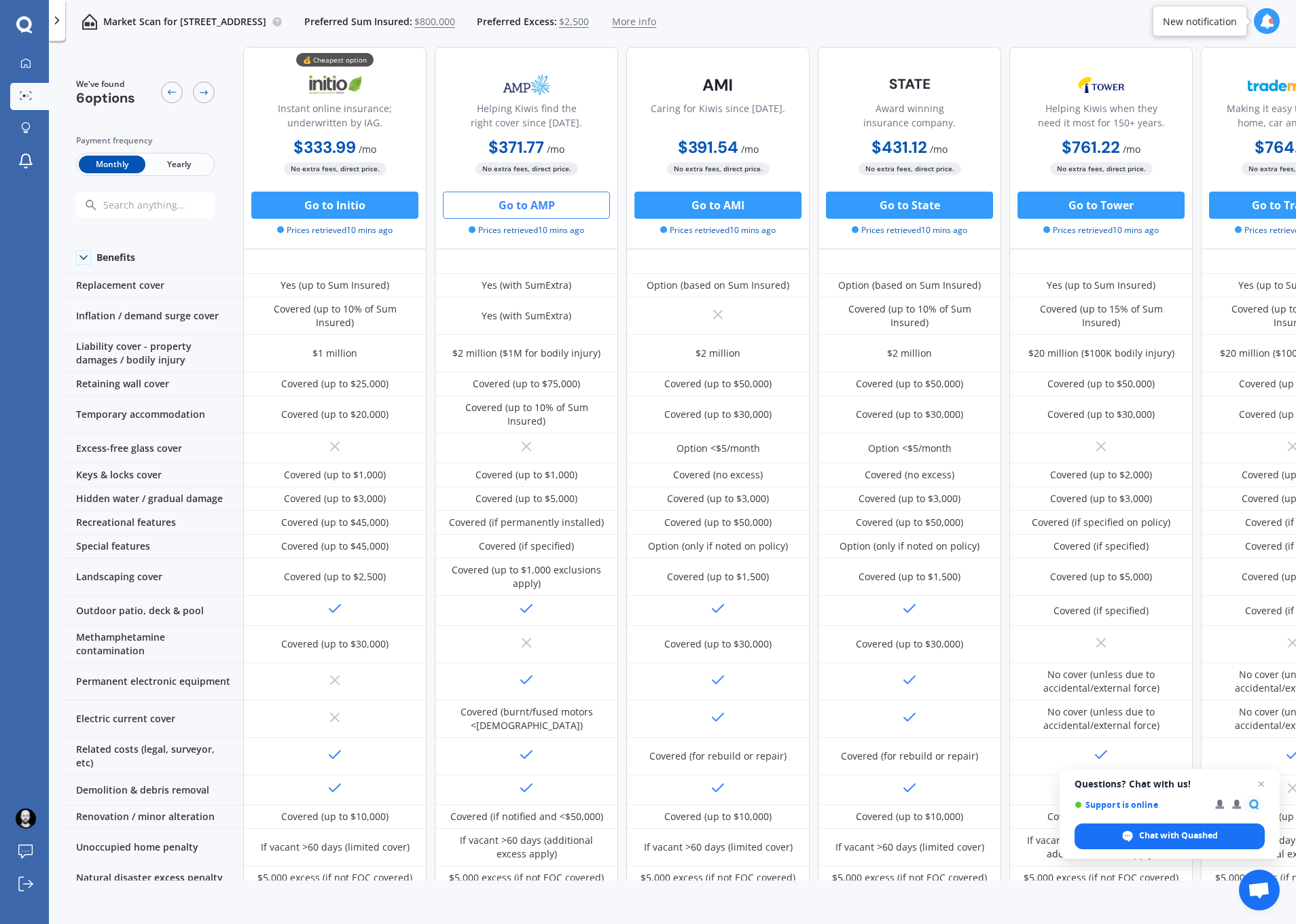
scroll to position [0, 0]
